Goal: Task Accomplishment & Management: Complete application form

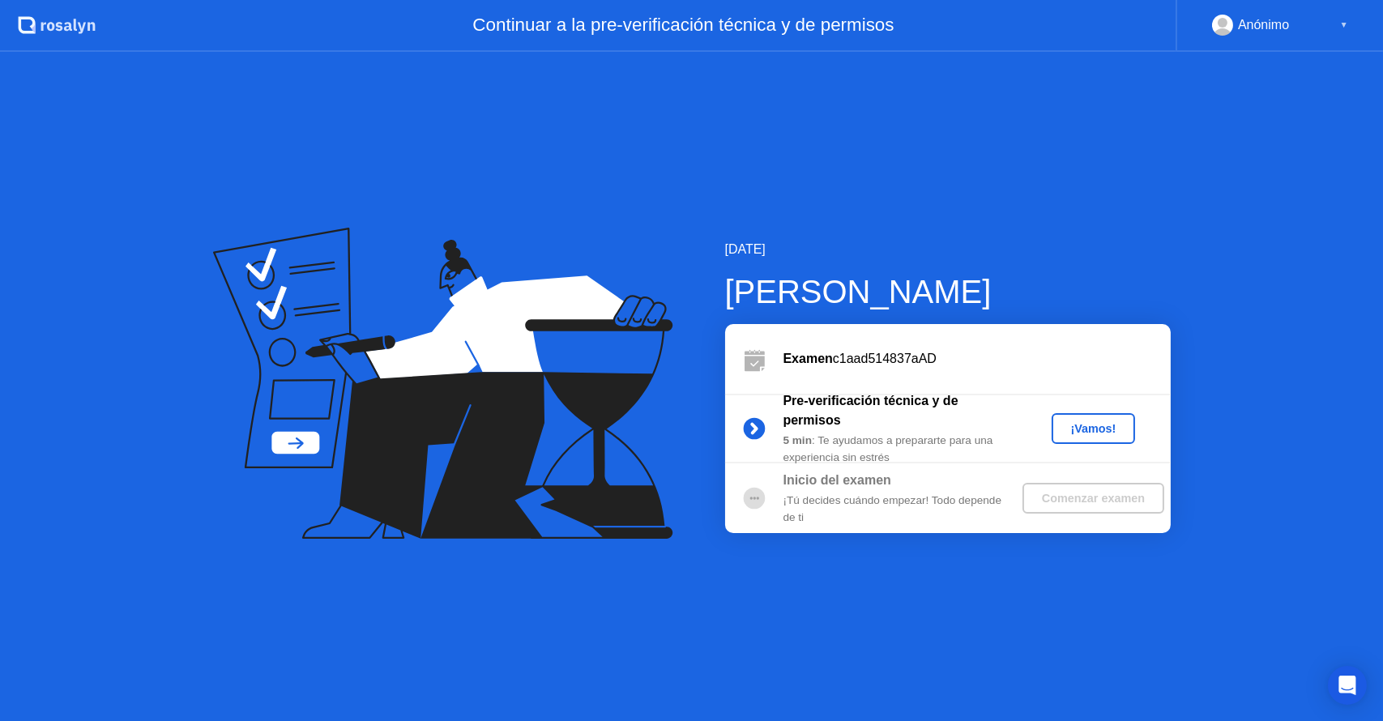
click at [1105, 425] on div "¡Vamos!" at bounding box center [1093, 428] width 71 height 13
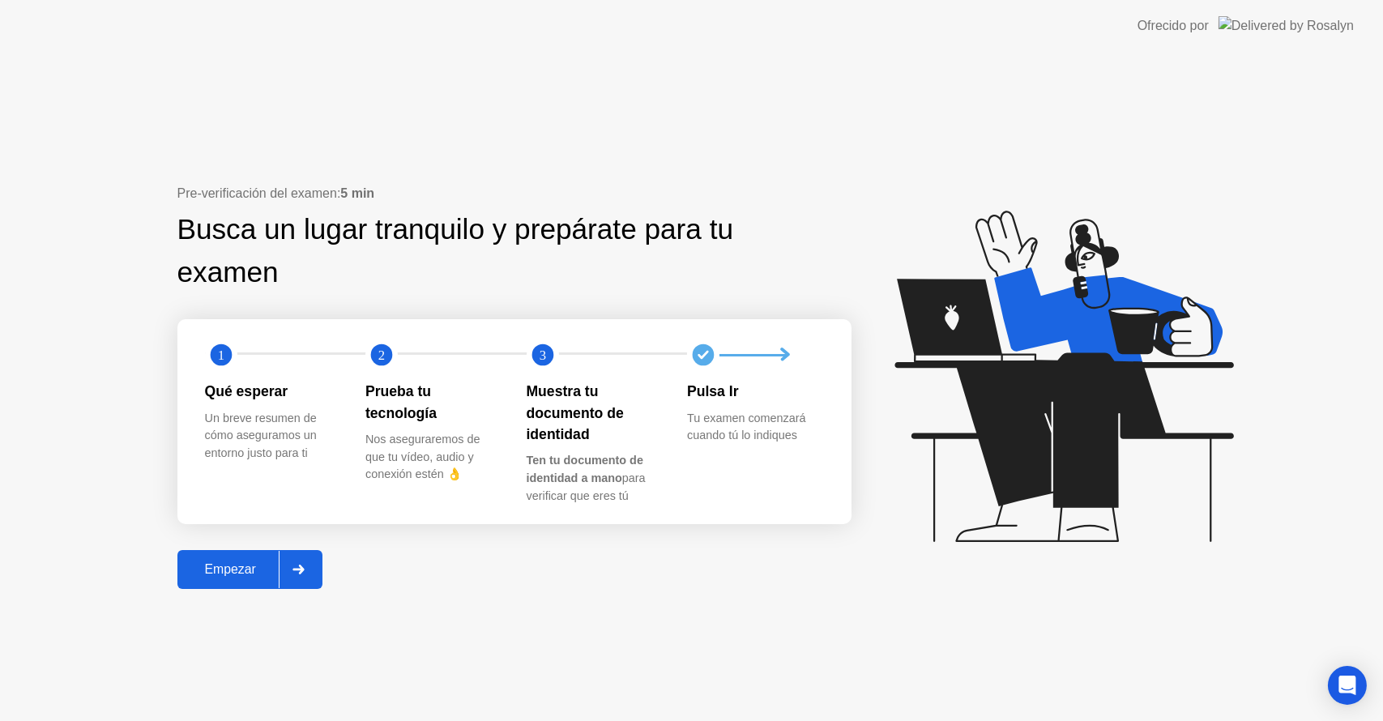
click at [253, 572] on div "Empezar" at bounding box center [230, 569] width 96 height 15
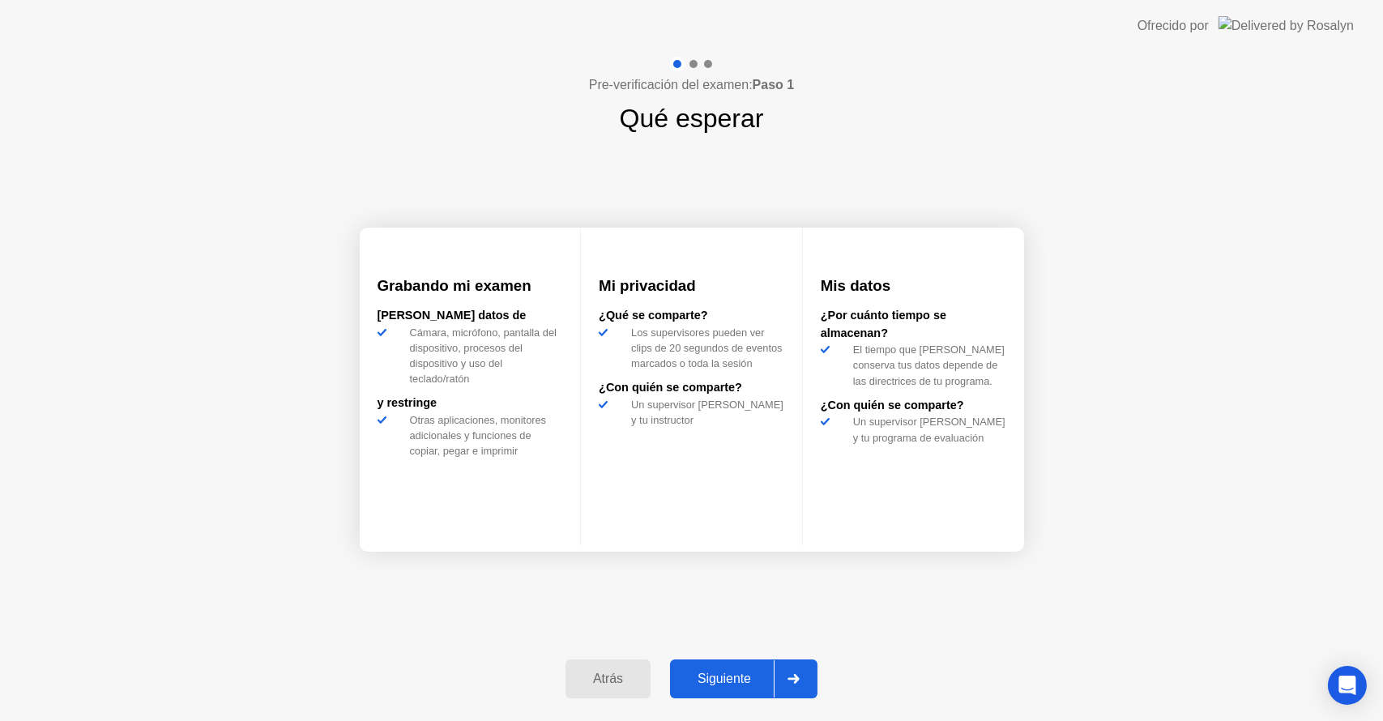
click at [726, 686] on div "Siguiente" at bounding box center [724, 679] width 99 height 15
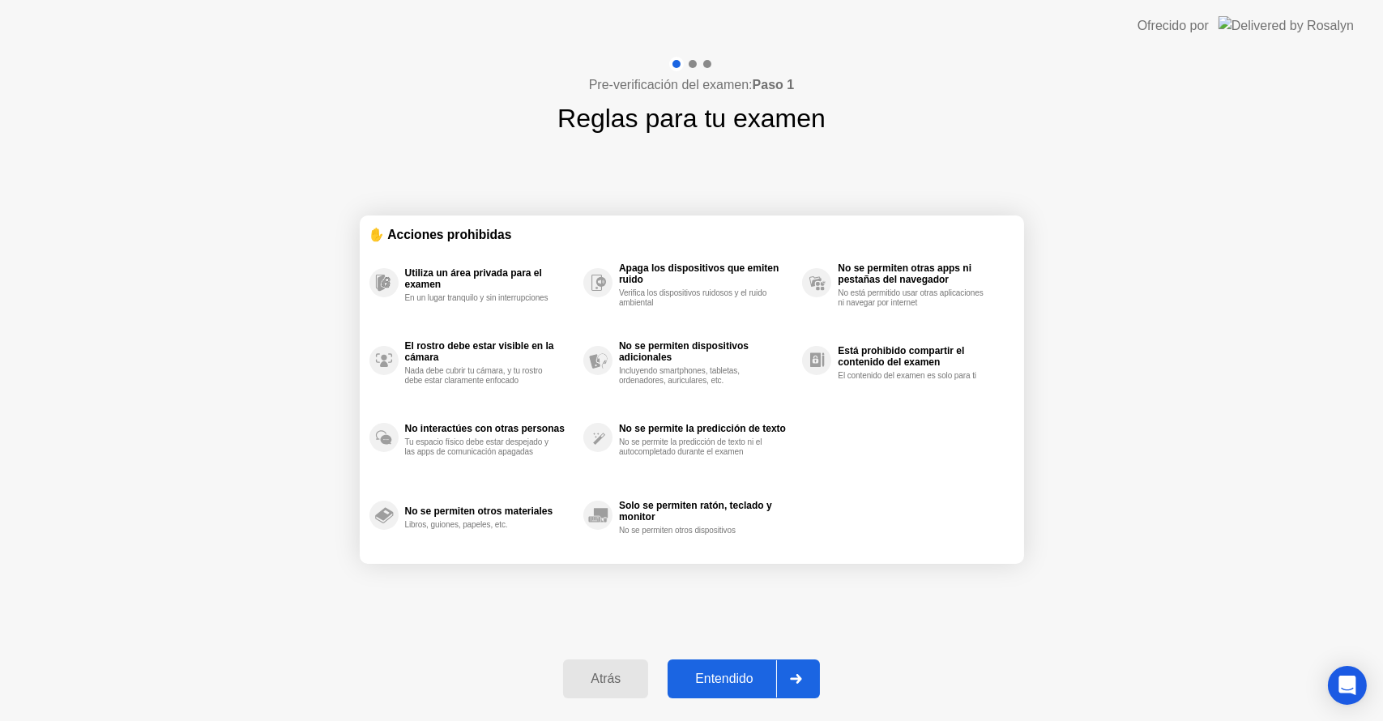
click at [726, 686] on div "Entendido" at bounding box center [724, 679] width 103 height 15
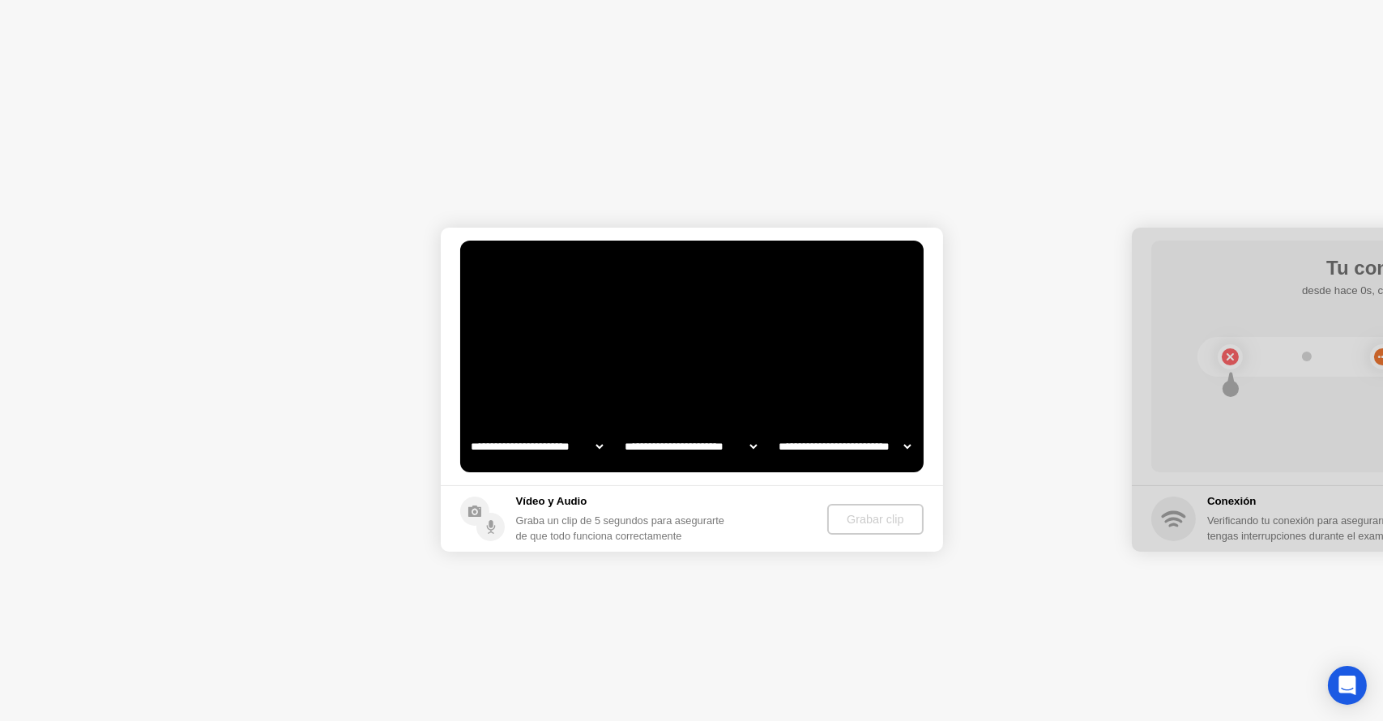
select select "**********"
select select "*******"
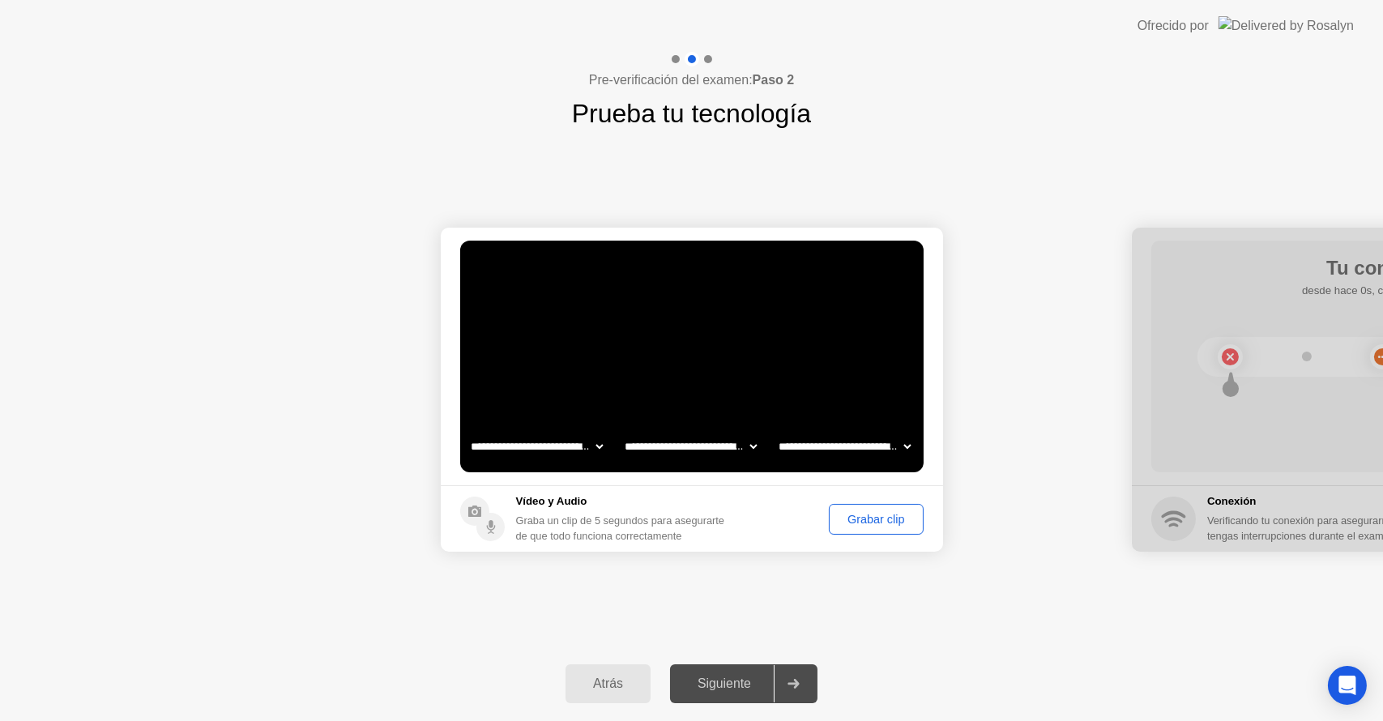
click at [726, 686] on div "Siguiente" at bounding box center [724, 684] width 99 height 15
click at [877, 519] on div "Grabar clip" at bounding box center [876, 519] width 83 height 13
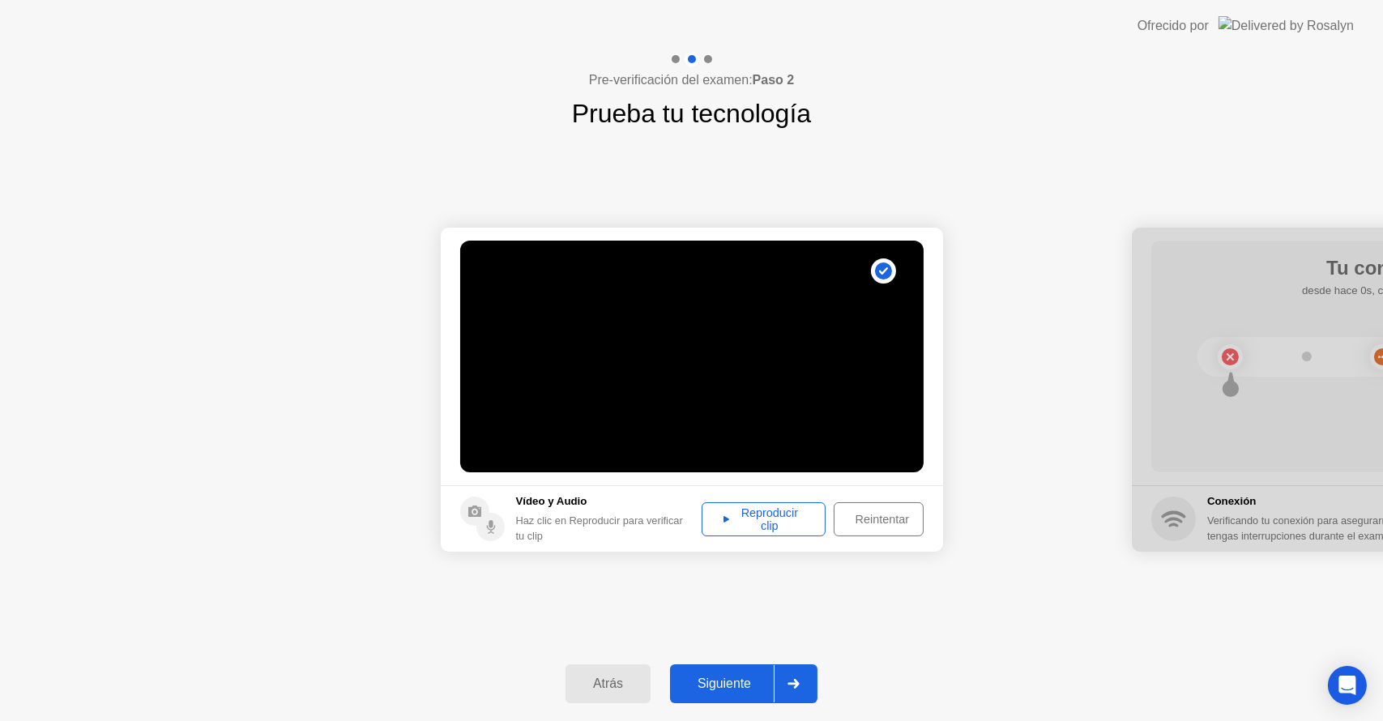
click at [738, 671] on button "Siguiente" at bounding box center [743, 684] width 147 height 39
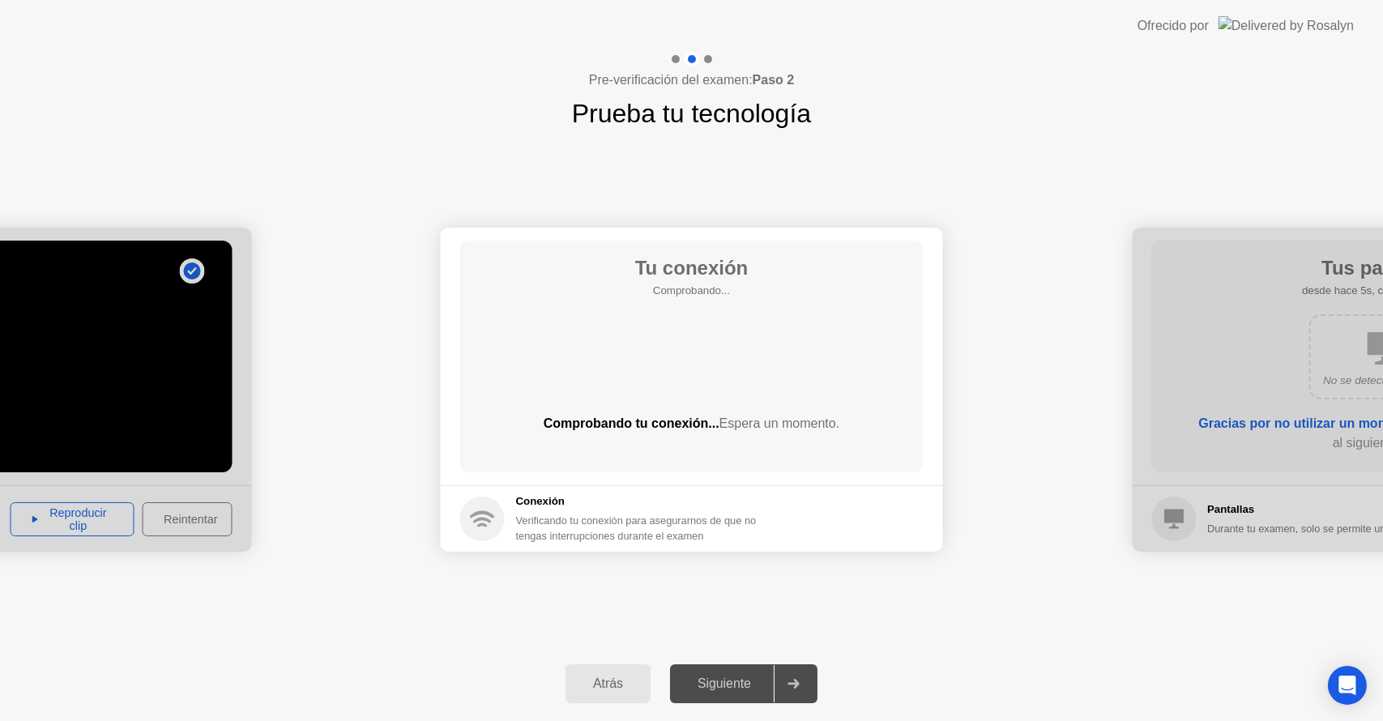
click at [940, 630] on div "**********" at bounding box center [691, 390] width 1383 height 514
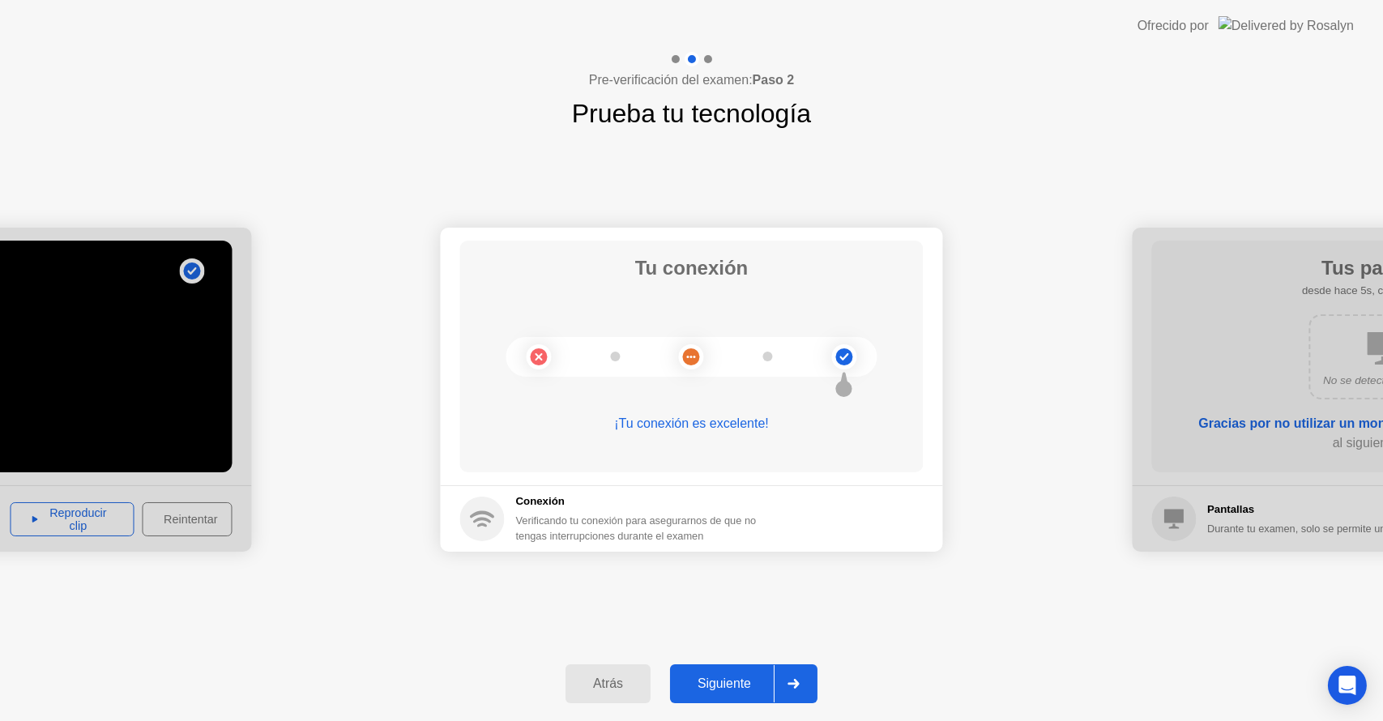
click at [732, 690] on div "Siguiente" at bounding box center [724, 684] width 99 height 15
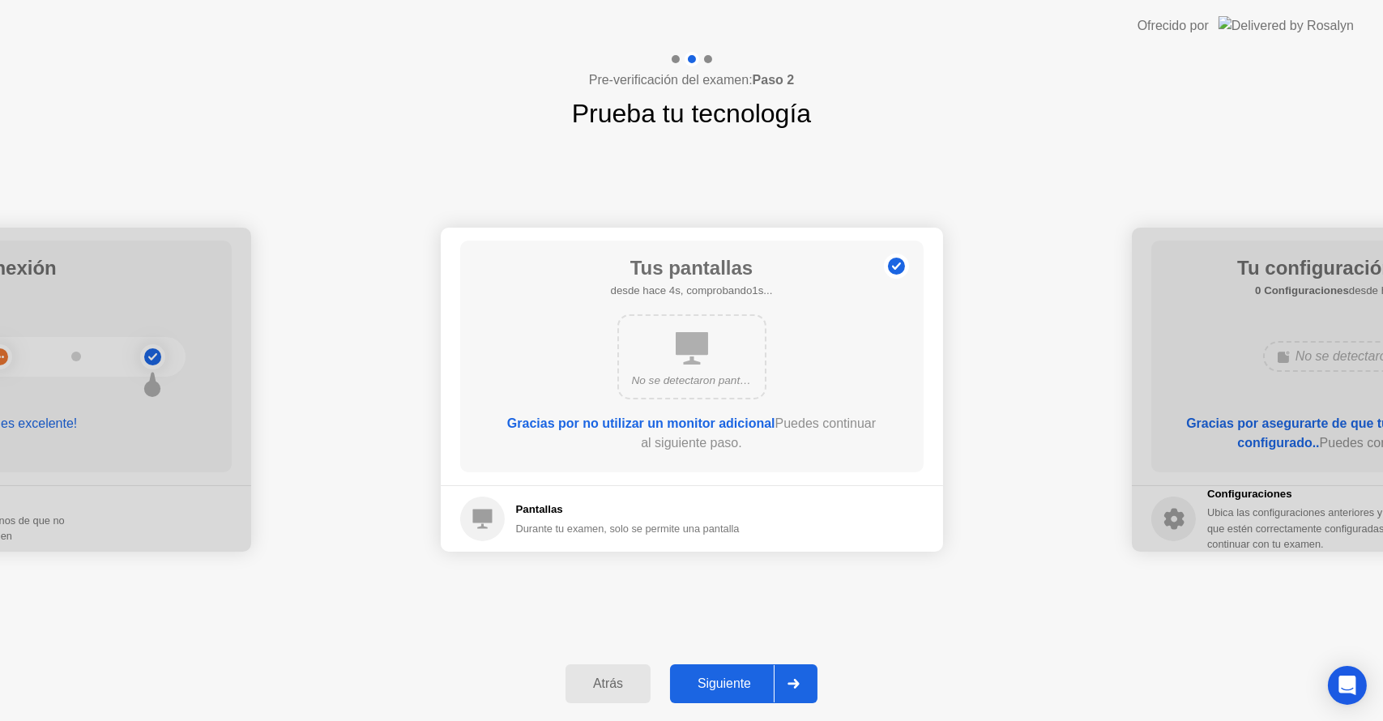
click at [732, 690] on div "Siguiente" at bounding box center [724, 684] width 99 height 15
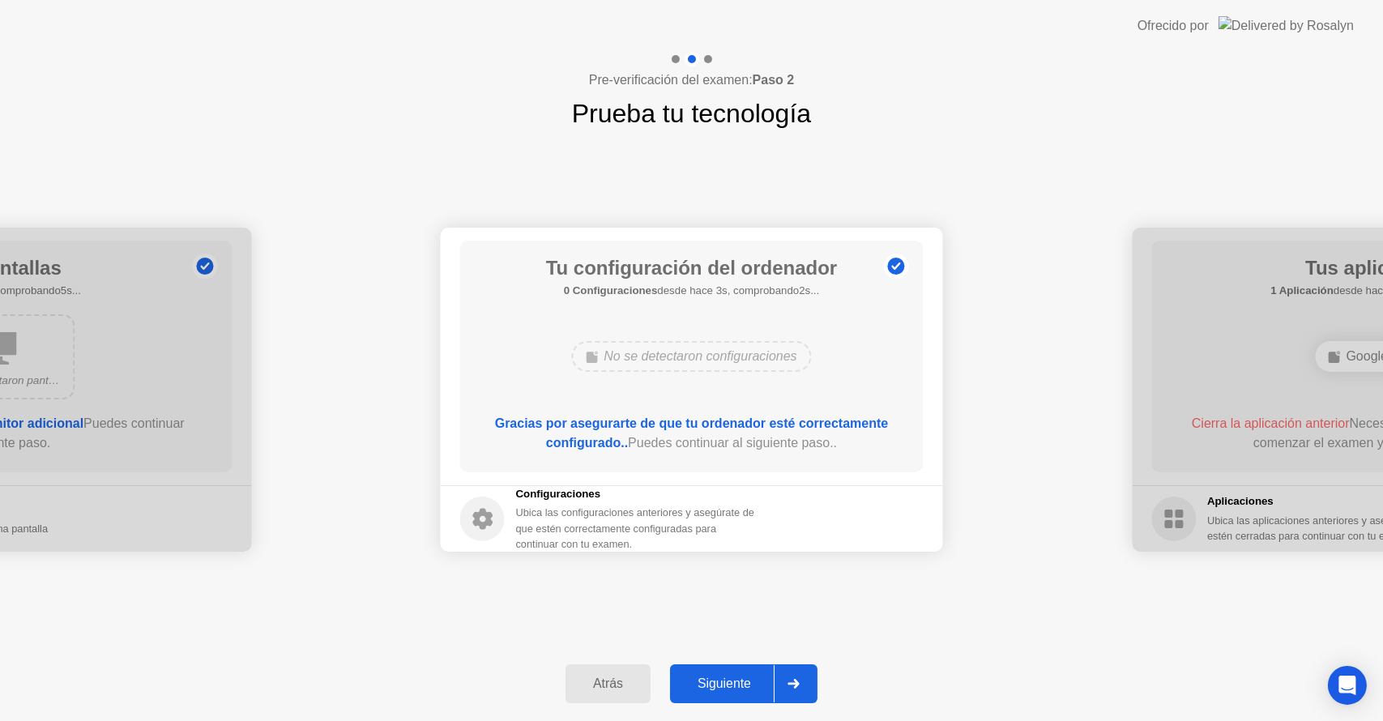
click at [732, 690] on div "Siguiente" at bounding box center [724, 684] width 99 height 15
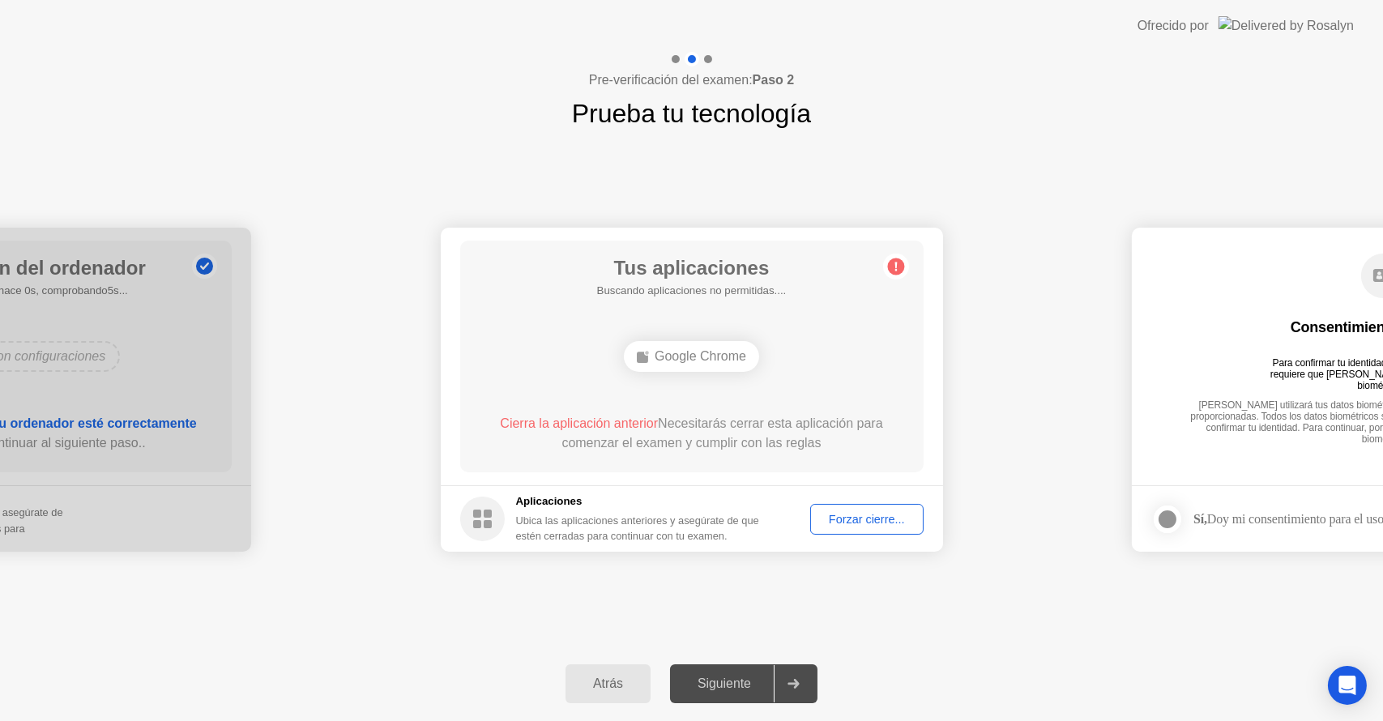
click at [732, 690] on div "Siguiente" at bounding box center [724, 684] width 99 height 15
click at [844, 528] on button "Forzar cierre..." at bounding box center [866, 519] width 113 height 31
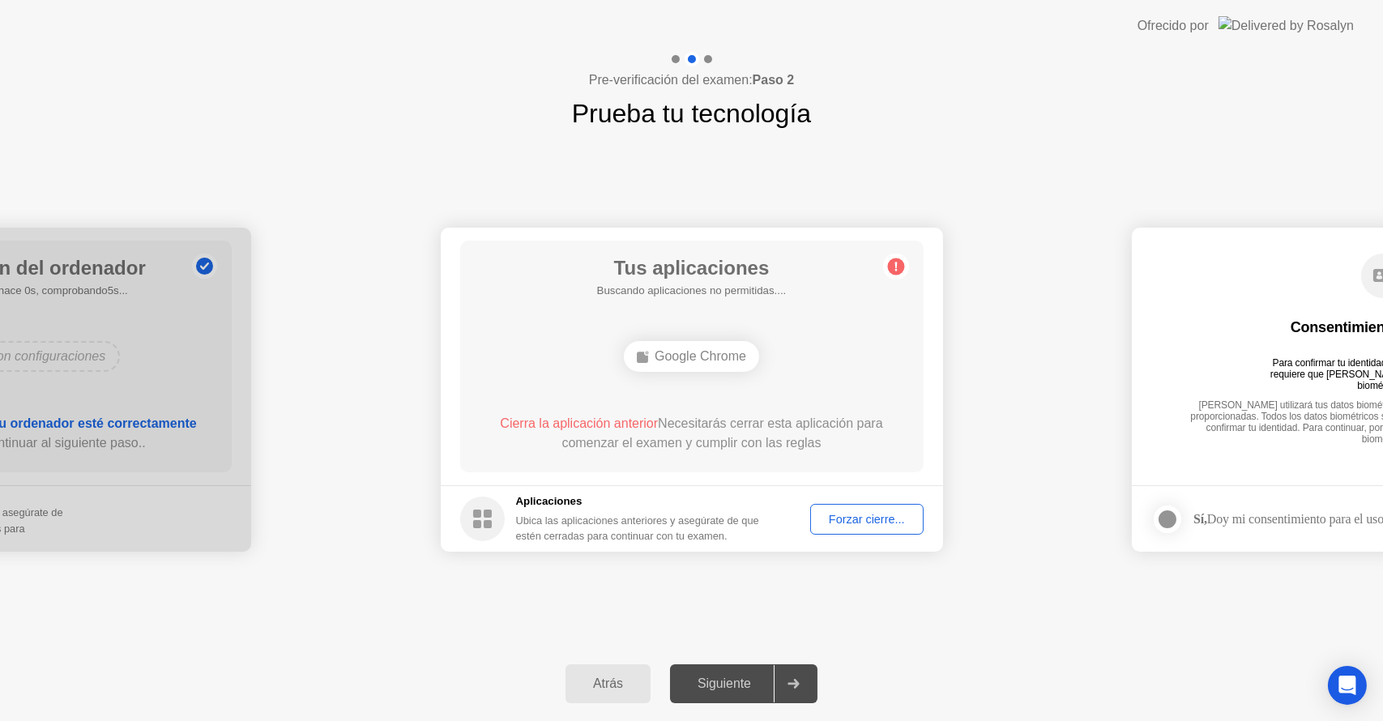
click at [772, 577] on div "**********" at bounding box center [691, 390] width 1383 height 514
click at [742, 677] on div "Siguiente" at bounding box center [724, 684] width 99 height 15
click at [842, 530] on button "Forzar cierre..." at bounding box center [866, 519] width 113 height 31
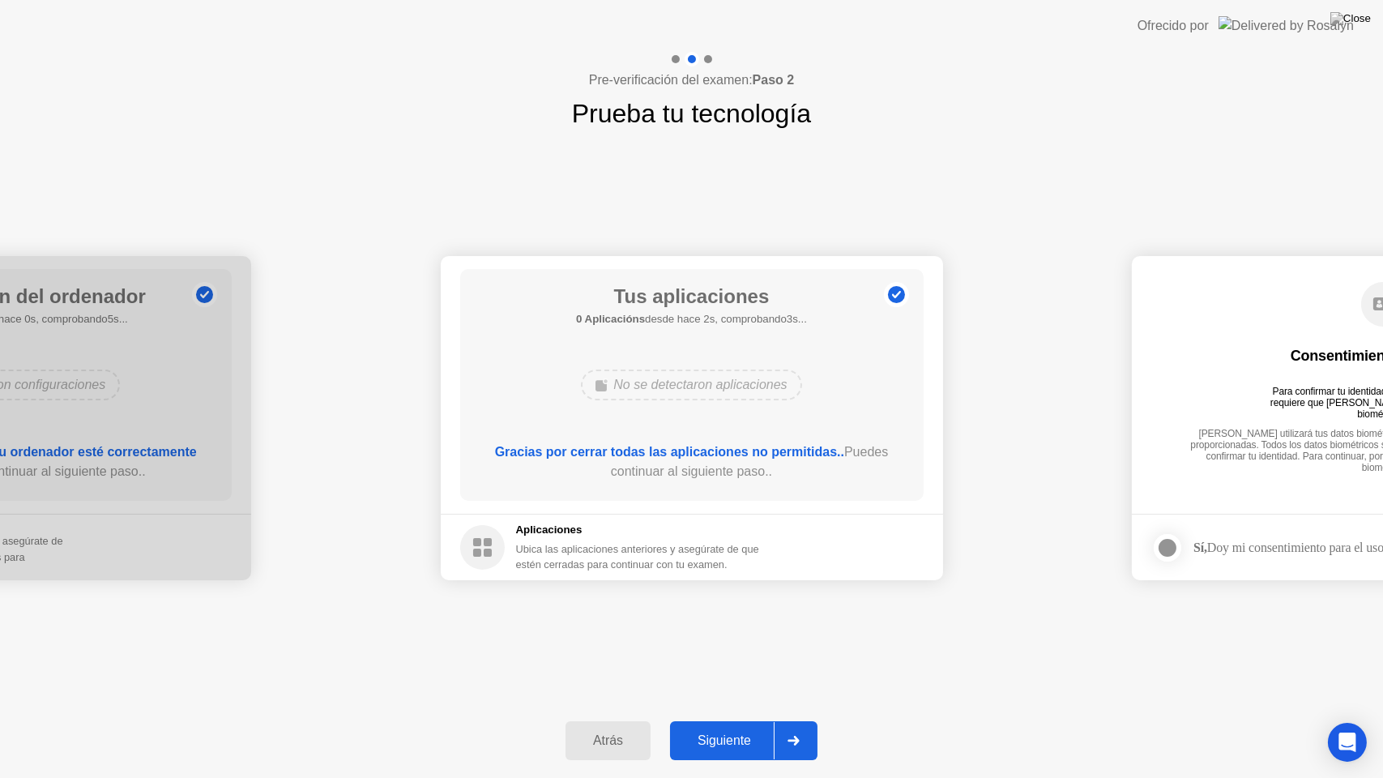
click at [742, 720] on div "Siguiente" at bounding box center [724, 740] width 99 height 15
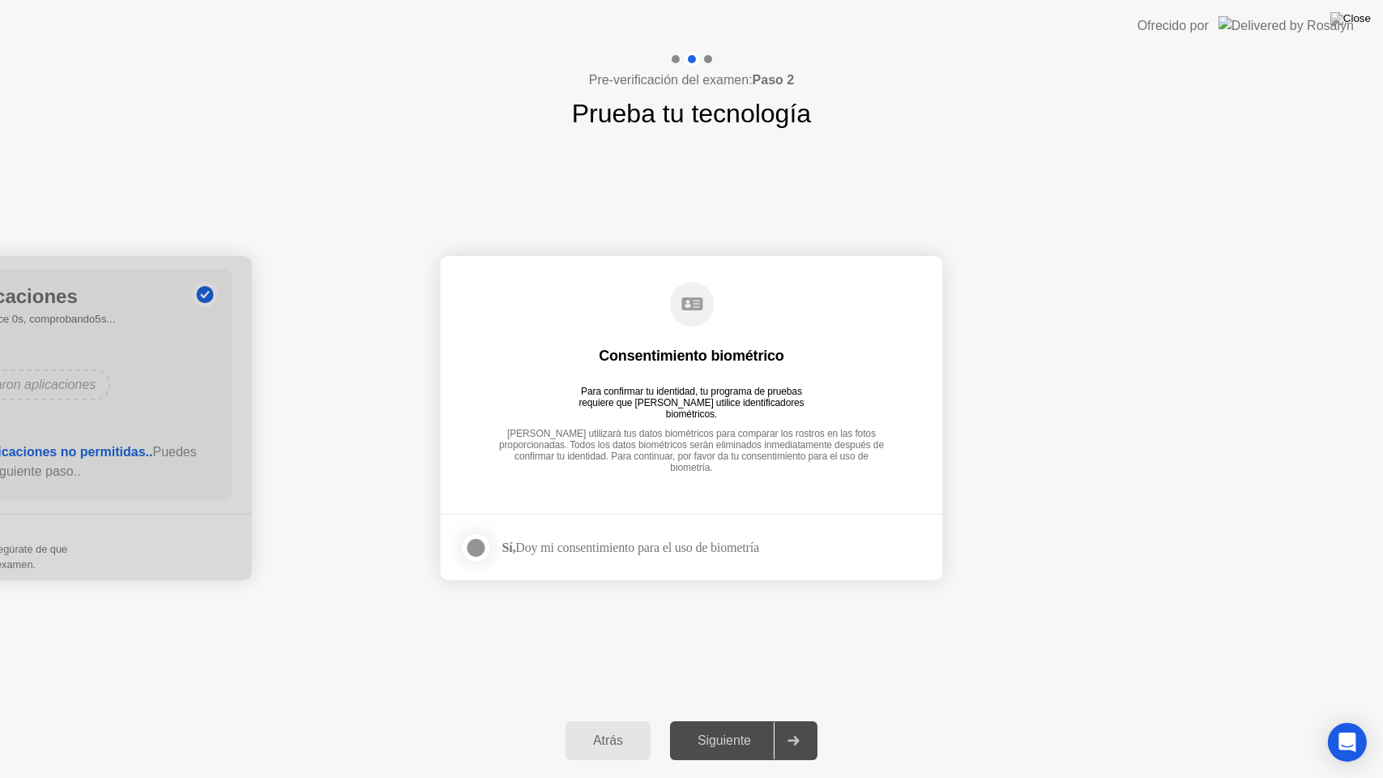
click at [473, 542] on div at bounding box center [476, 547] width 19 height 19
click at [719, 720] on button "Siguiente" at bounding box center [743, 740] width 147 height 39
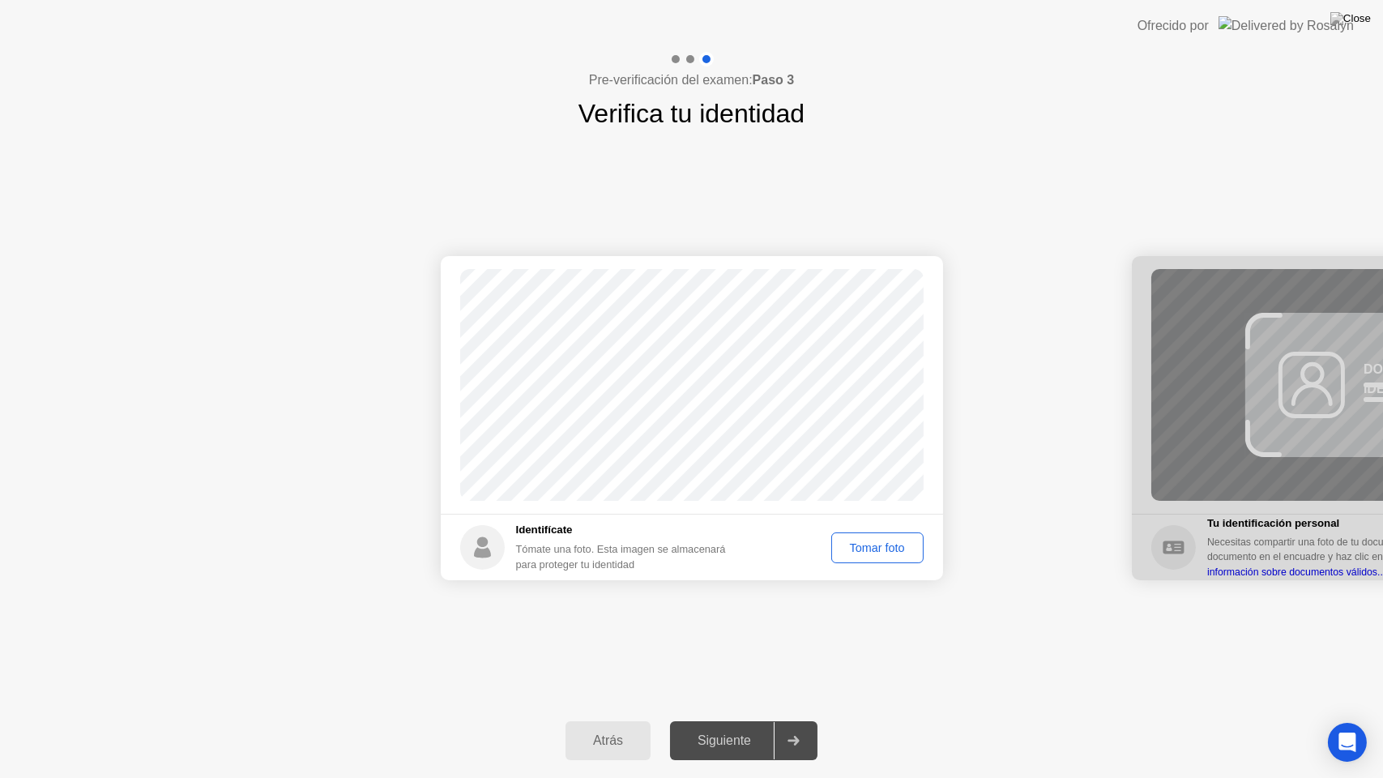
click at [846, 554] on div "Tomar foto" at bounding box center [877, 547] width 81 height 13
click at [737, 720] on div "Siguiente" at bounding box center [724, 740] width 99 height 15
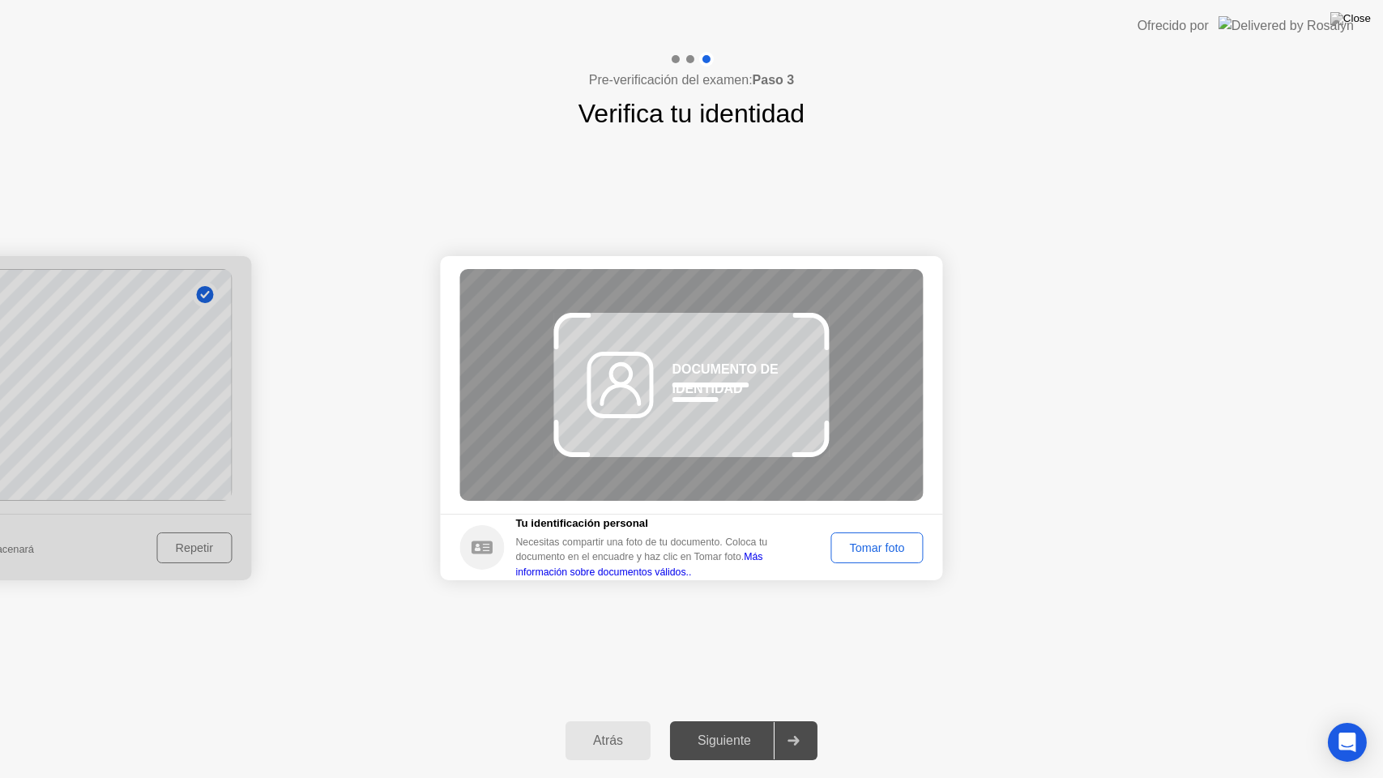
click at [874, 550] on div "Tomar foto" at bounding box center [877, 547] width 81 height 13
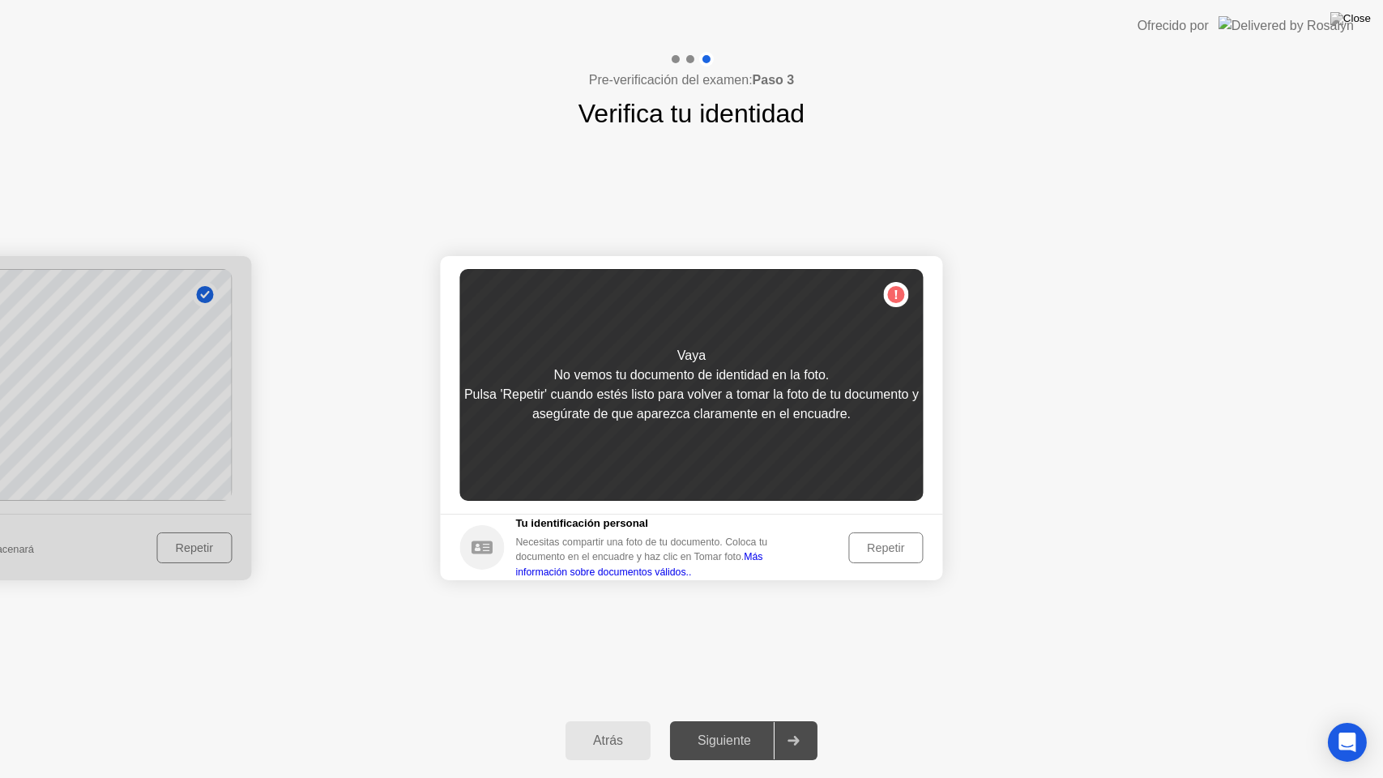
click at [803, 720] on div at bounding box center [793, 740] width 39 height 37
click at [572, 575] on link "Más información sobre documentos válidos.." at bounding box center [639, 564] width 247 height 26
click at [883, 541] on div "Repetir" at bounding box center [885, 547] width 63 height 13
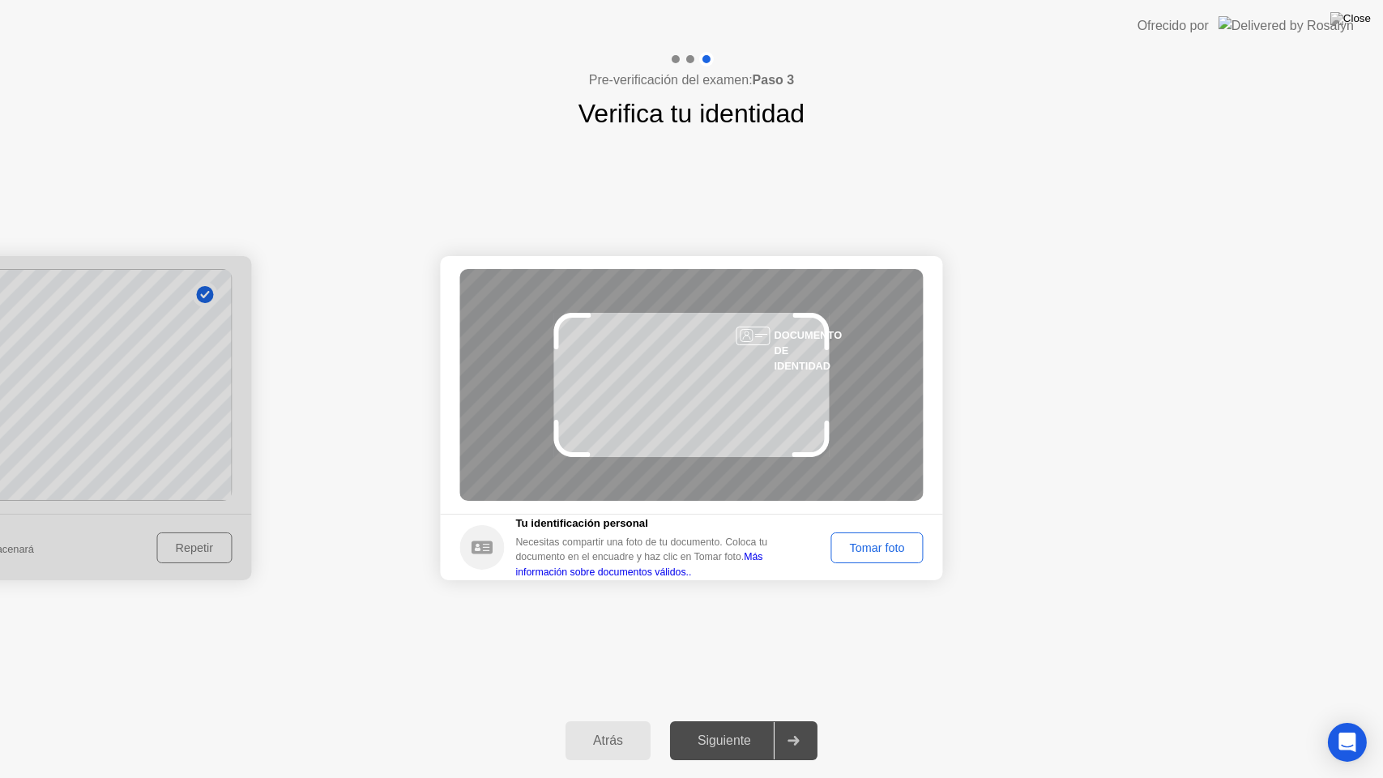
click at [857, 635] on div "Éxito Foto tomada correctamente Identifícate Tómate una foto. Esta imagen se al…" at bounding box center [691, 418] width 1383 height 571
click at [883, 532] on button "Tomar foto" at bounding box center [877, 547] width 92 height 31
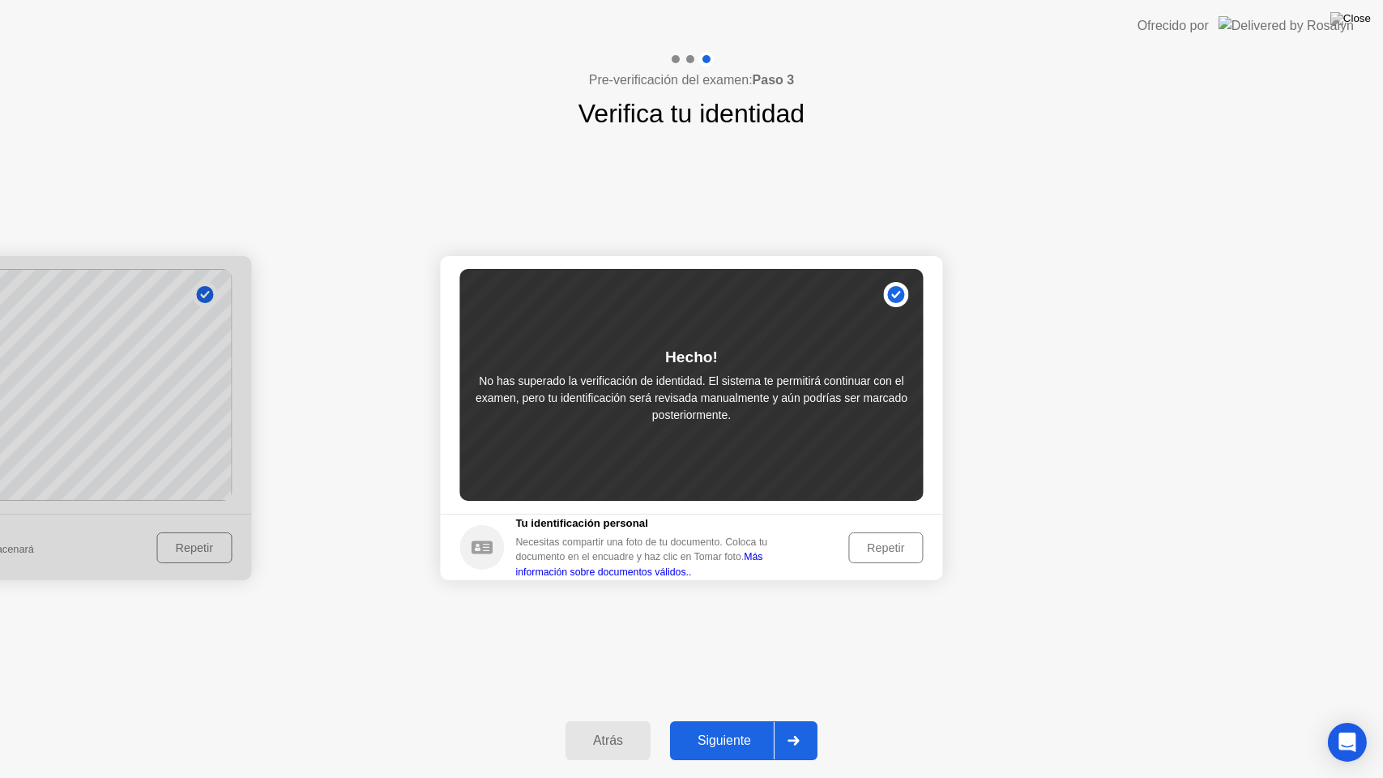
click at [717, 720] on div "Siguiente" at bounding box center [724, 740] width 99 height 15
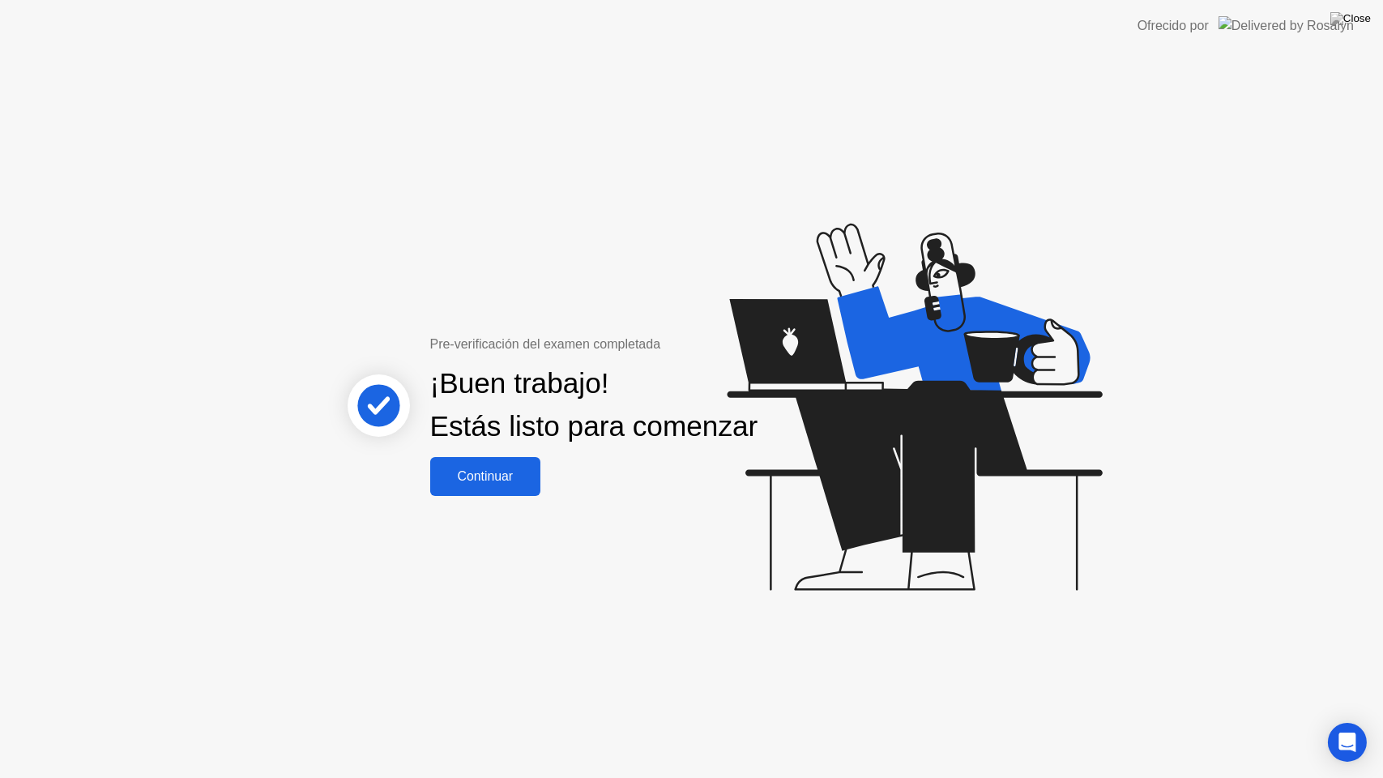
click at [481, 484] on div "Continuar" at bounding box center [485, 476] width 101 height 15
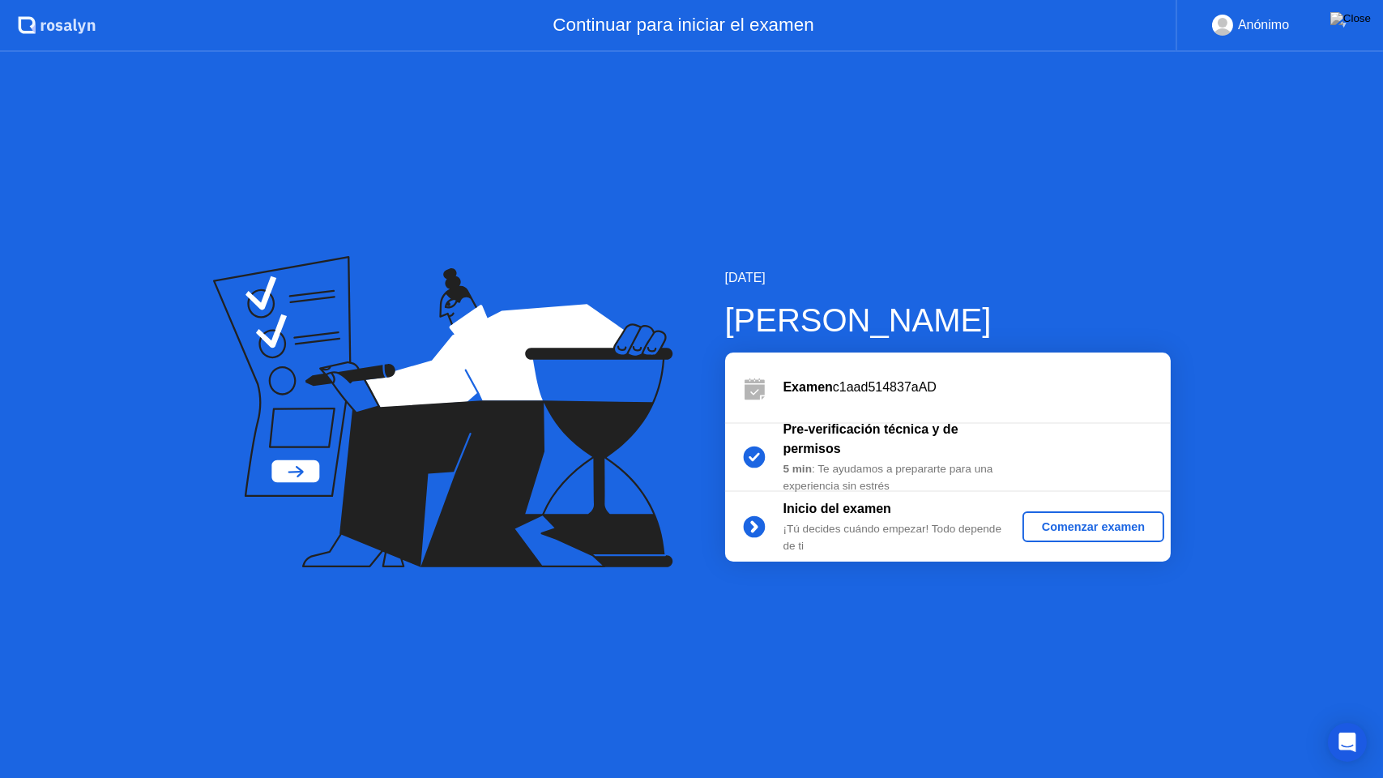
click at [1082, 524] on div "Comenzar examen" at bounding box center [1093, 526] width 129 height 13
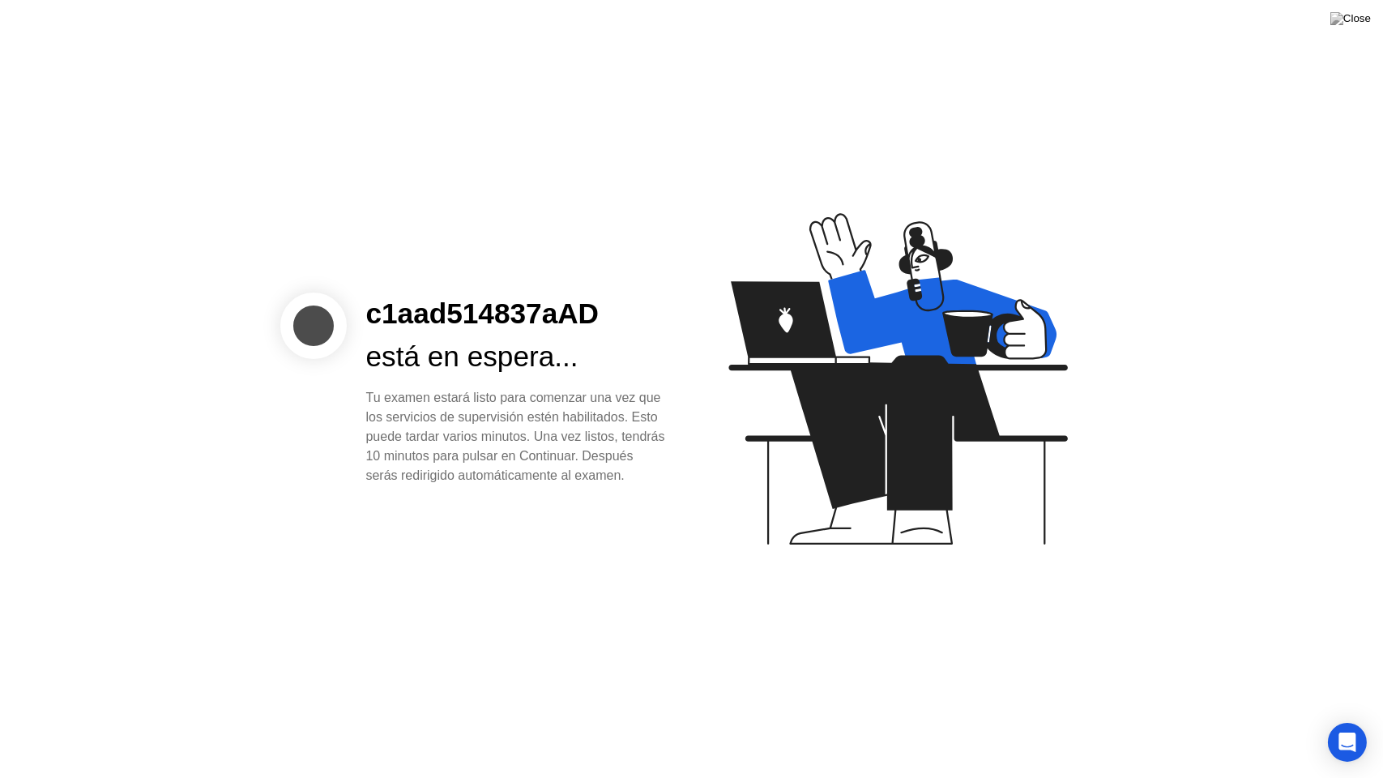
click at [1102, 616] on div "c1aad514837aAD está en espera... Tu examen estará listo para comenzar una vez q…" at bounding box center [691, 389] width 1383 height 778
click at [441, 339] on div "está en espera..." at bounding box center [516, 356] width 300 height 43
click at [796, 323] on icon at bounding box center [898, 378] width 339 height 331
click at [963, 336] on icon at bounding box center [898, 378] width 339 height 331
click at [314, 324] on div at bounding box center [313, 326] width 4 height 4
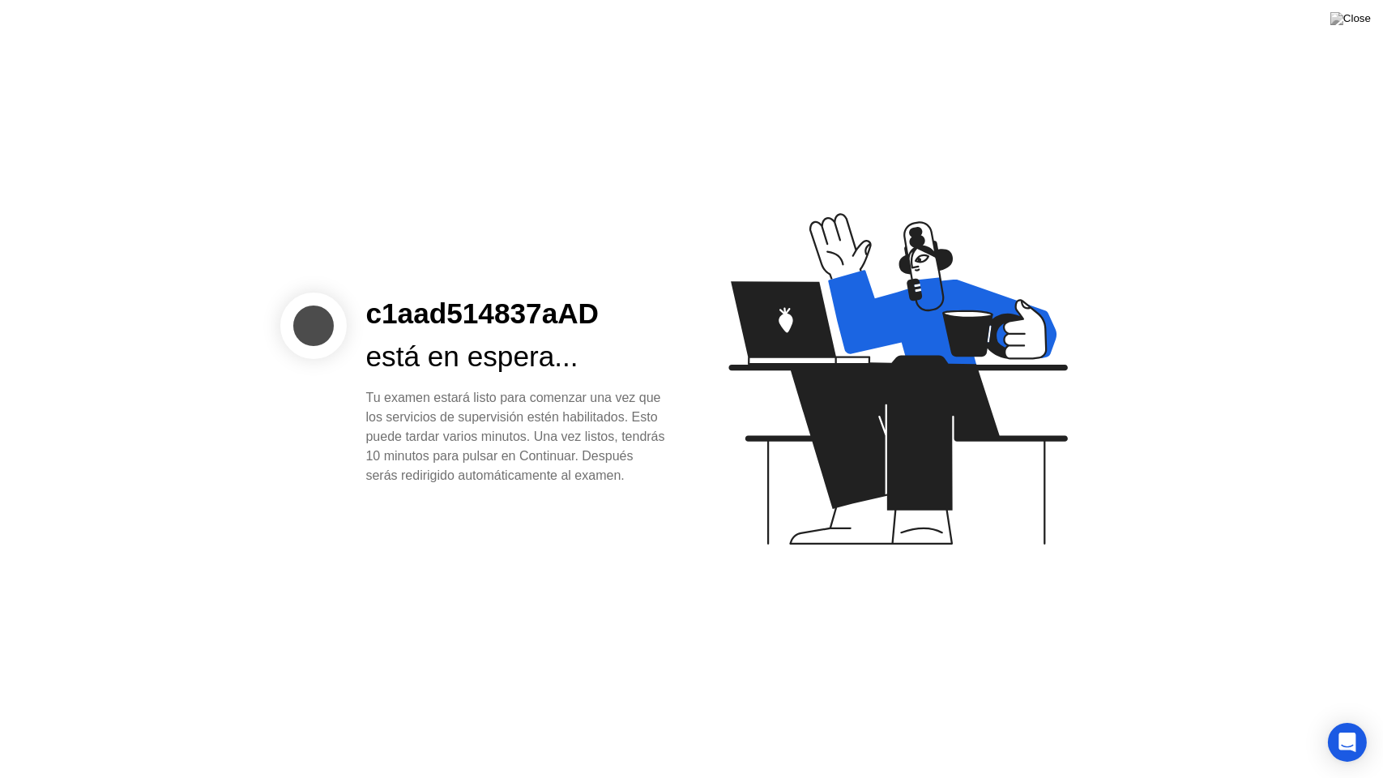
click at [639, 476] on div "Tu examen estará listo para comenzar una vez que los servicios de supervisión e…" at bounding box center [516, 436] width 300 height 97
drag, startPoint x: 429, startPoint y: 430, endPoint x: 473, endPoint y: 424, distance: 44.9
click at [431, 430] on div "Tu examen estará listo para comenzar una vez que los servicios de supervisión e…" at bounding box center [516, 436] width 300 height 97
drag, startPoint x: 548, startPoint y: 421, endPoint x: 690, endPoint y: 459, distance: 147.1
click at [549, 421] on div "Tu examen estará listo para comenzar una vez que los servicios de supervisión e…" at bounding box center [516, 436] width 300 height 97
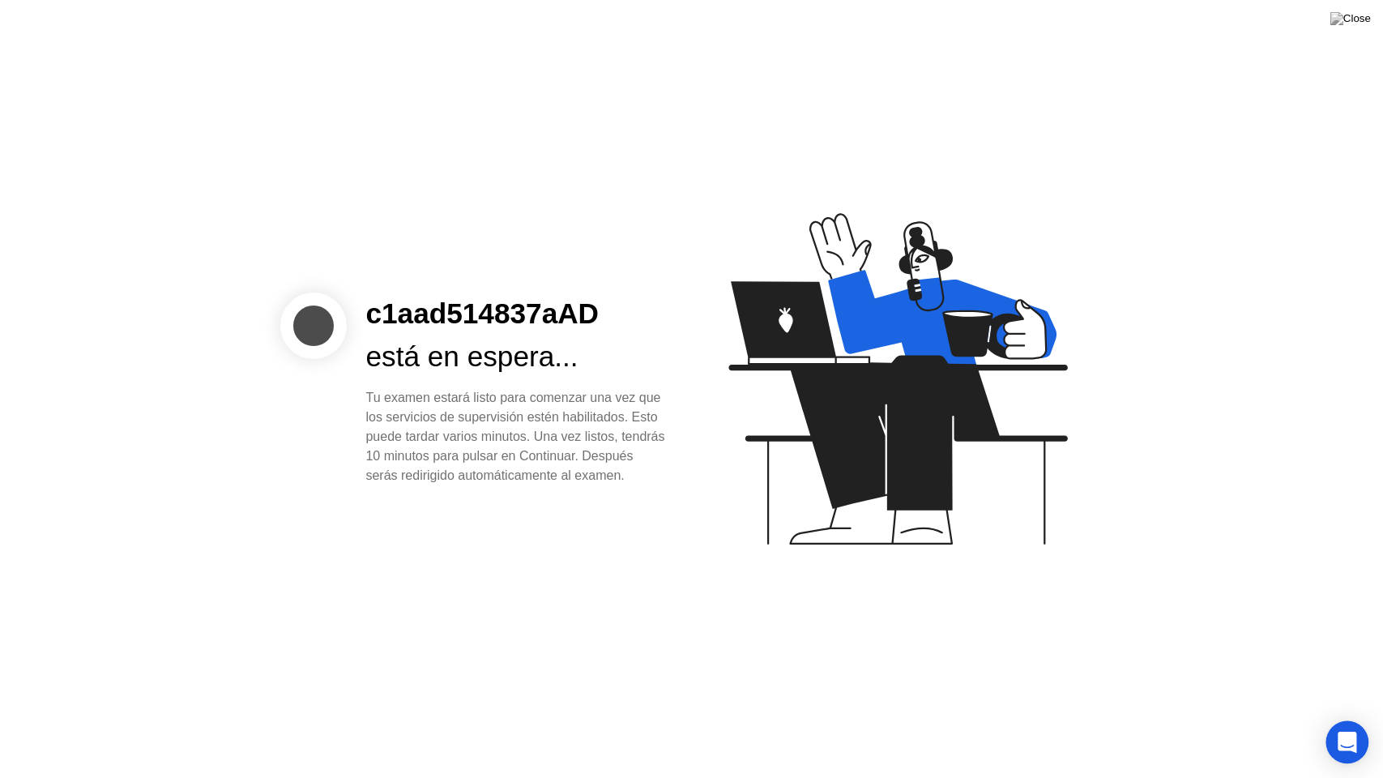
click at [1365, 720] on body "c1aad514837aAD está en espera... Tu examen estará listo para comenzar una vez q…" at bounding box center [691, 389] width 1383 height 778
click at [1347, 720] on icon "Open Intercom Messenger" at bounding box center [1347, 742] width 19 height 21
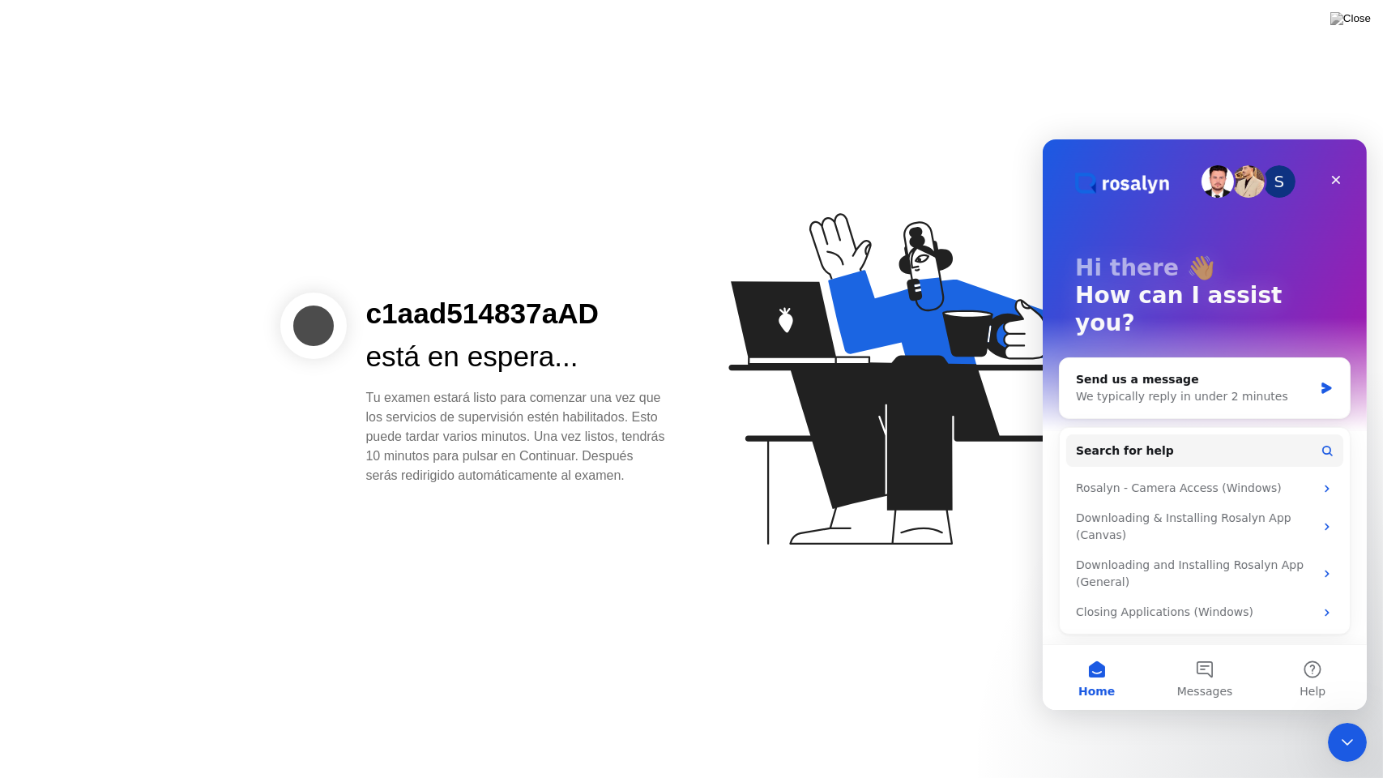
click at [1216, 182] on img "Intercom messenger" at bounding box center [1217, 181] width 32 height 32
click at [1199, 691] on span "Messages" at bounding box center [1205, 690] width 56 height 11
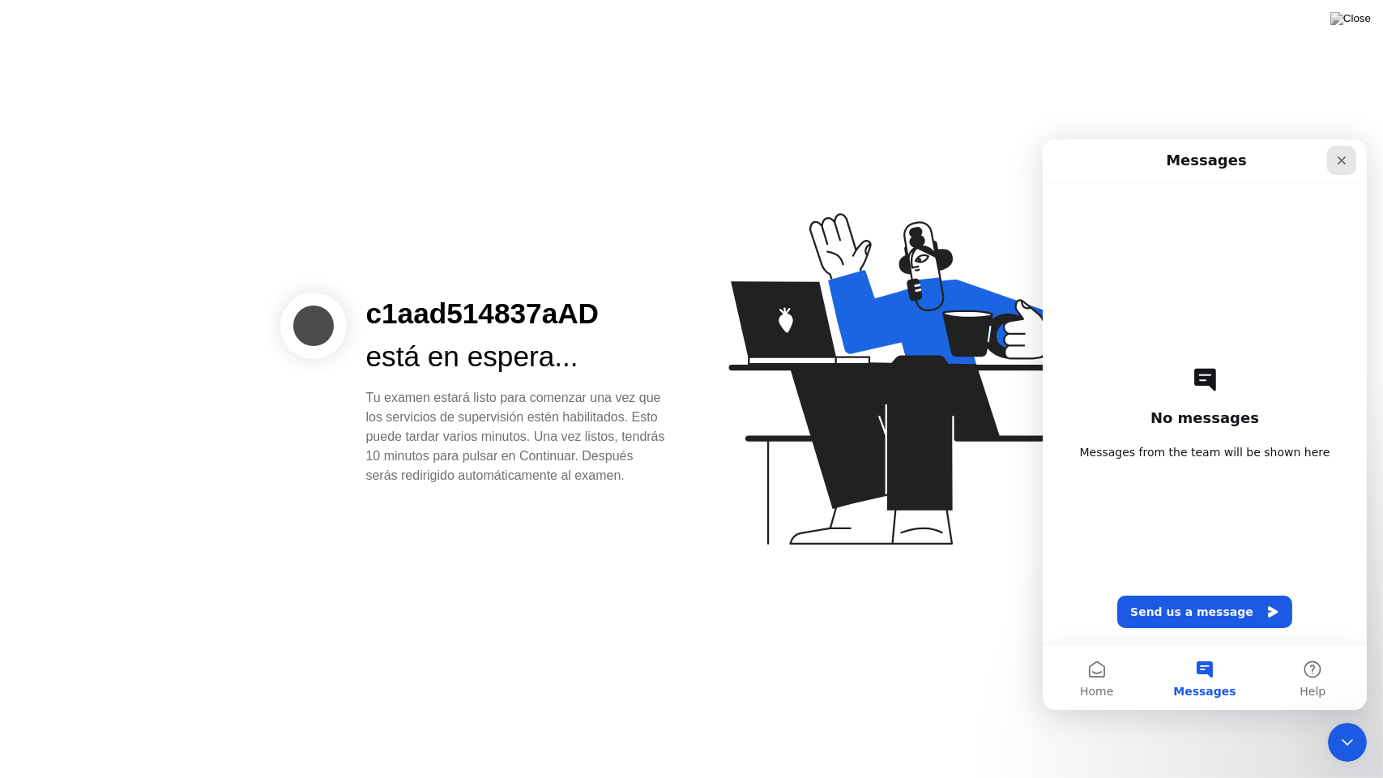
click at [1335, 165] on icon "Close" at bounding box center [1341, 159] width 13 height 13
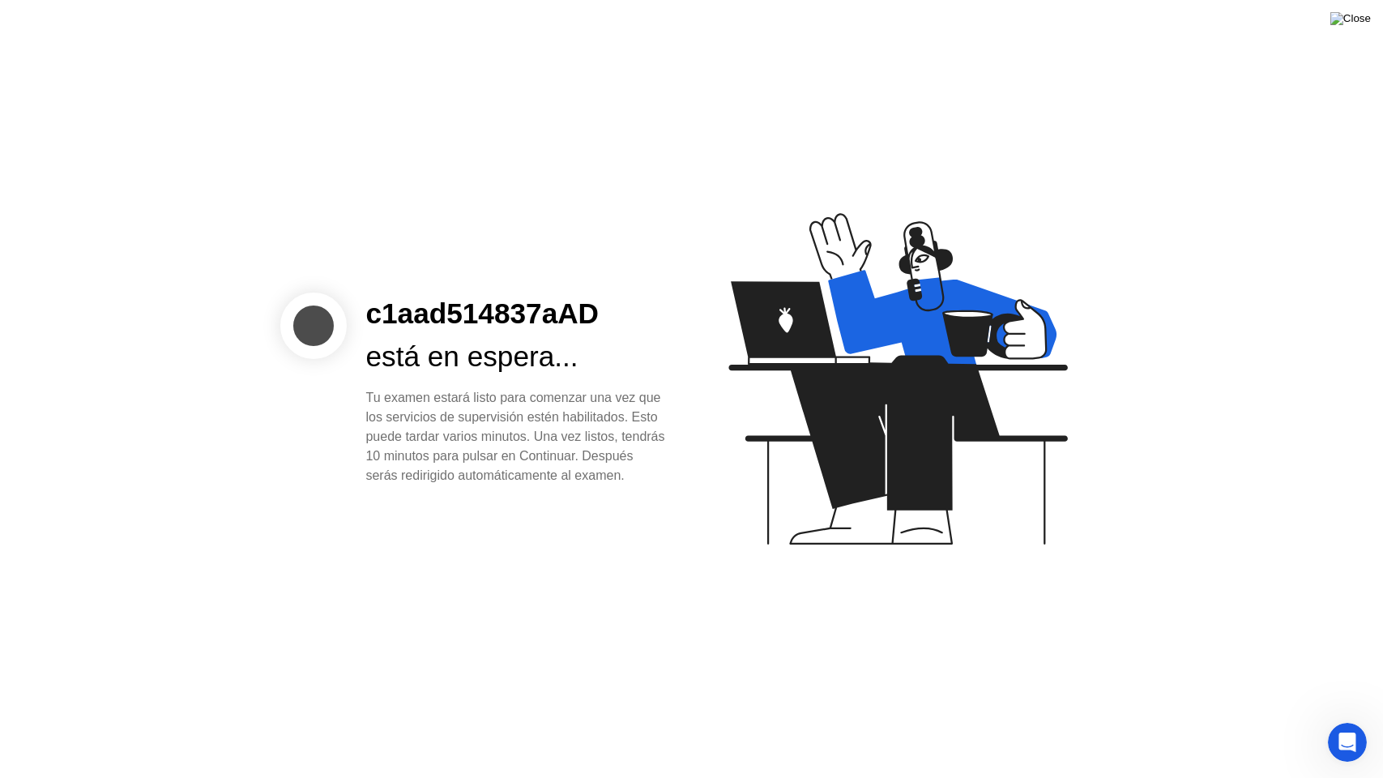
click at [1357, 25] on img at bounding box center [1351, 18] width 41 height 13
